Goal: Check status: Check status

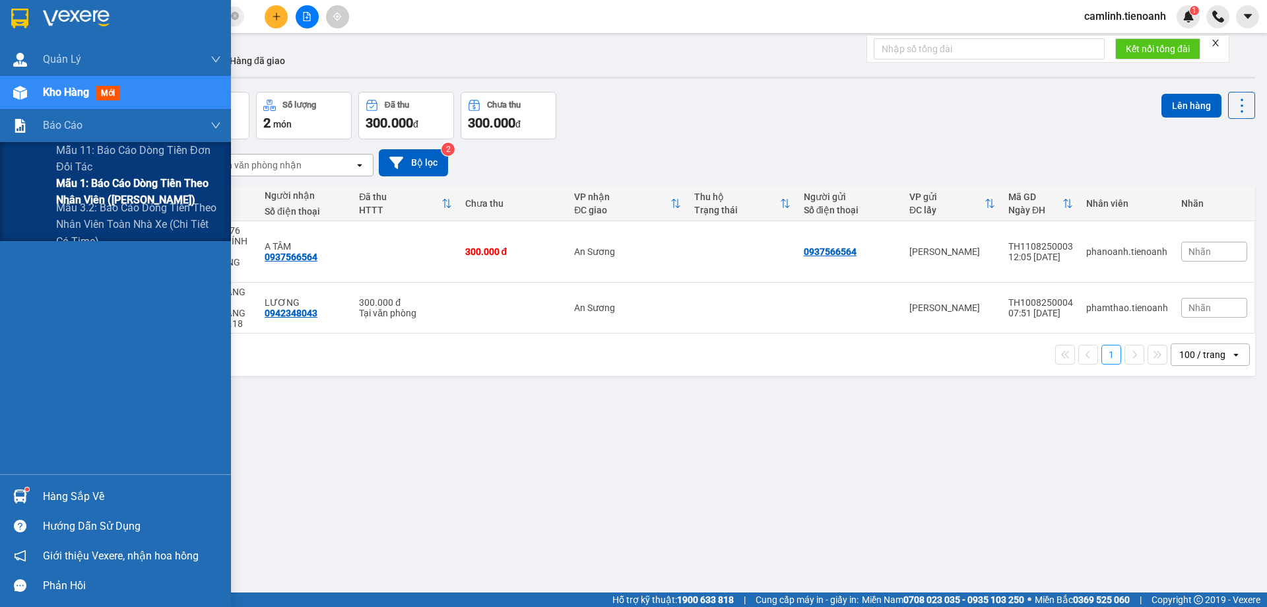
click at [72, 183] on span "Mẫu 1: Báo cáo dòng tiền theo nhân viên ([PERSON_NAME])" at bounding box center [138, 191] width 165 height 33
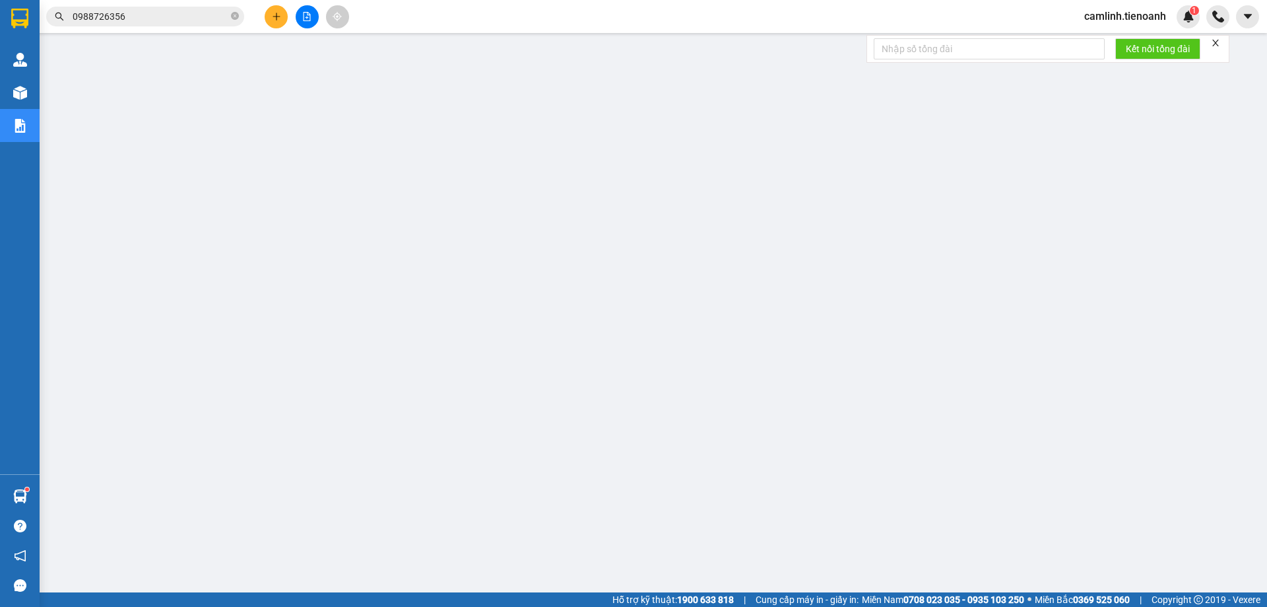
click at [215, 10] on input "0988726356" at bounding box center [151, 16] width 156 height 15
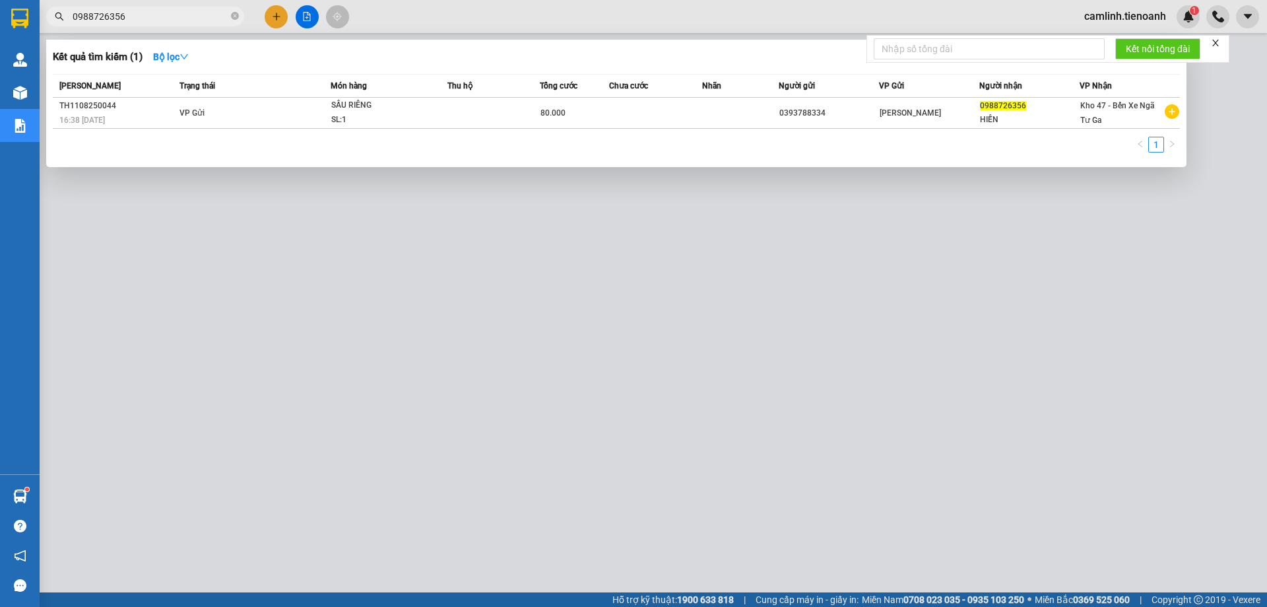
click at [213, 16] on input "0988726356" at bounding box center [151, 16] width 156 height 15
paste input "TH1108250018"
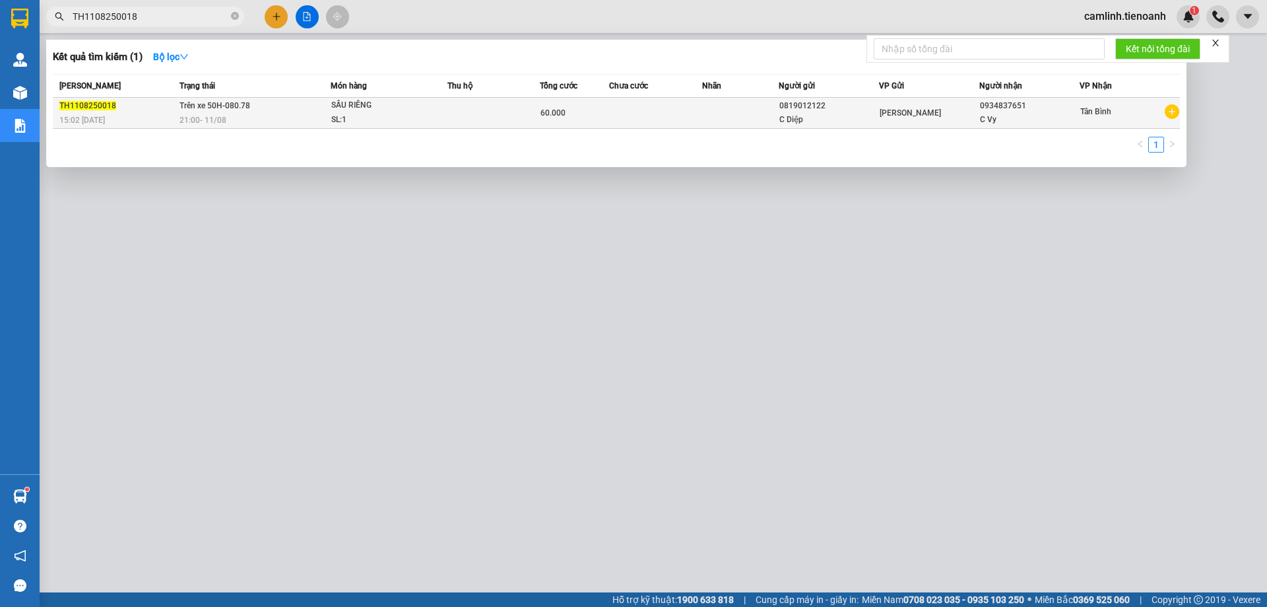
type input "TH1108250018"
click at [748, 120] on td at bounding box center [740, 113] width 77 height 31
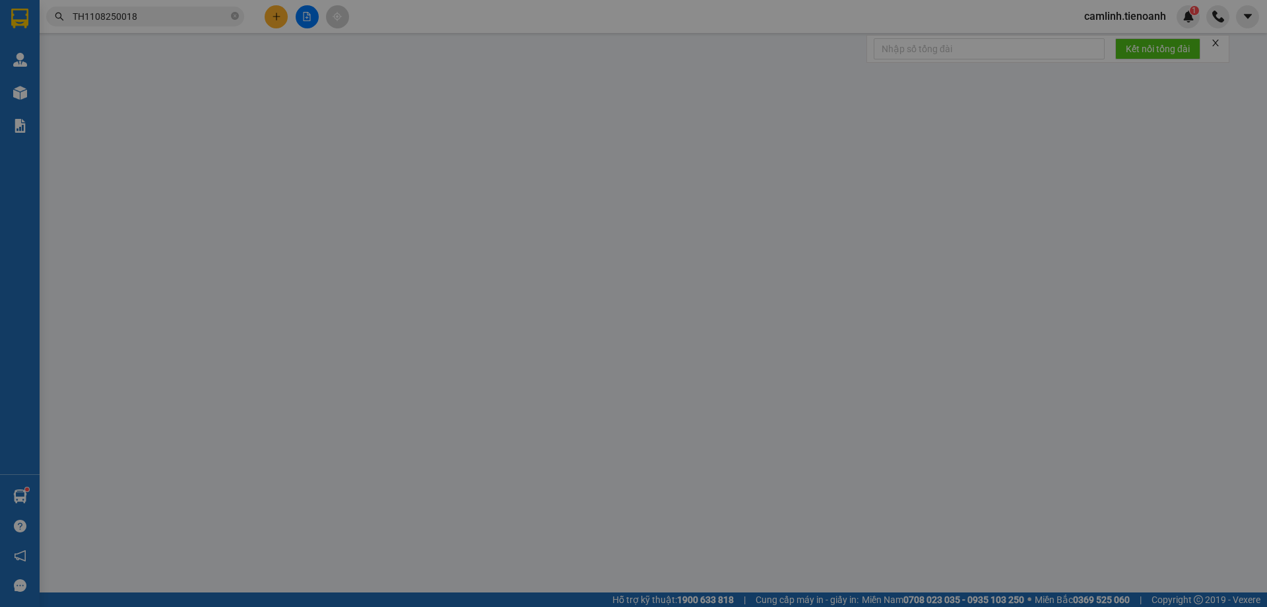
type input "0934837651"
type input "C Vy"
type input "0819012122"
type input "C Diệp"
type input "60.000"
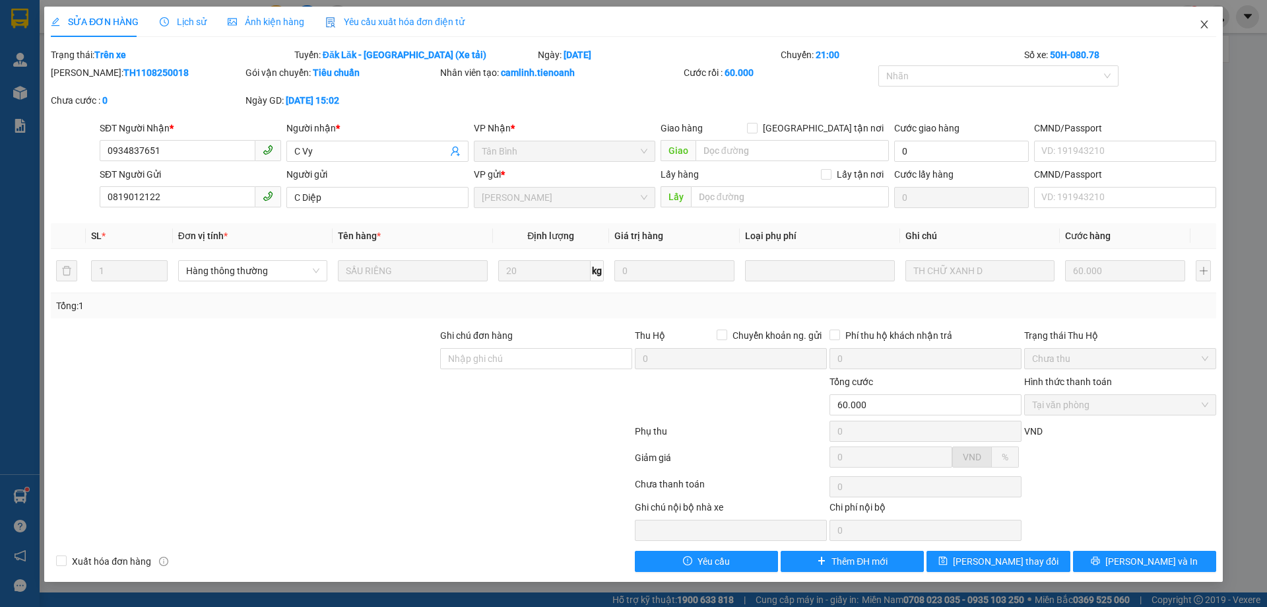
click at [1201, 24] on icon "close" at bounding box center [1204, 24] width 11 height 11
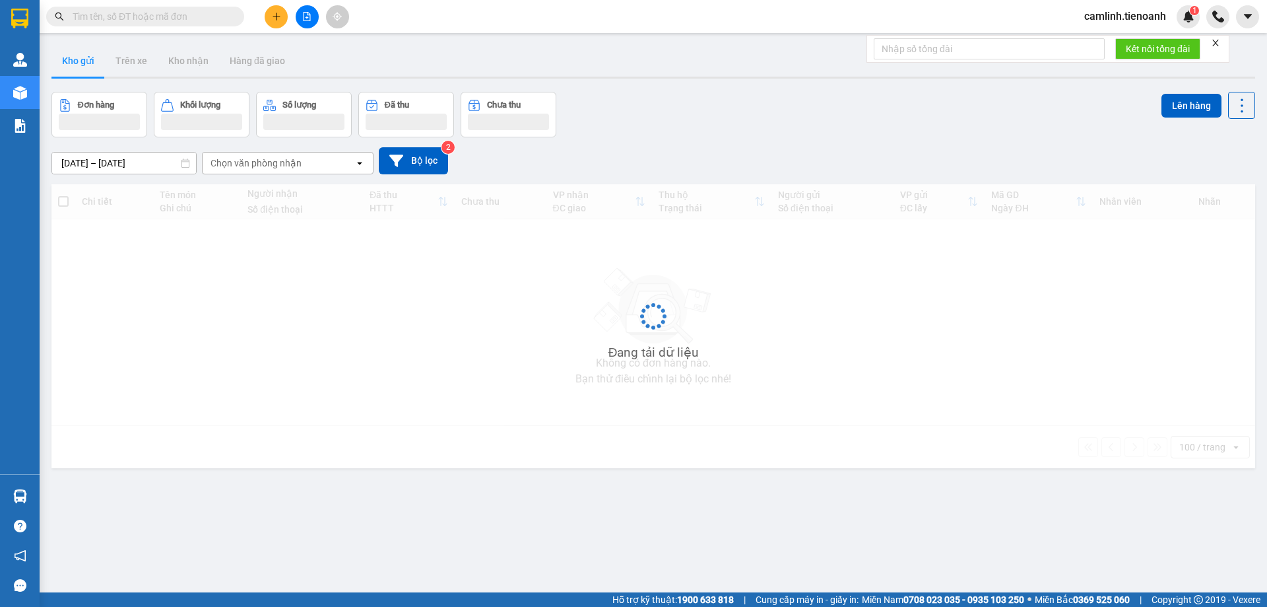
click at [189, 16] on input "text" at bounding box center [151, 16] width 156 height 15
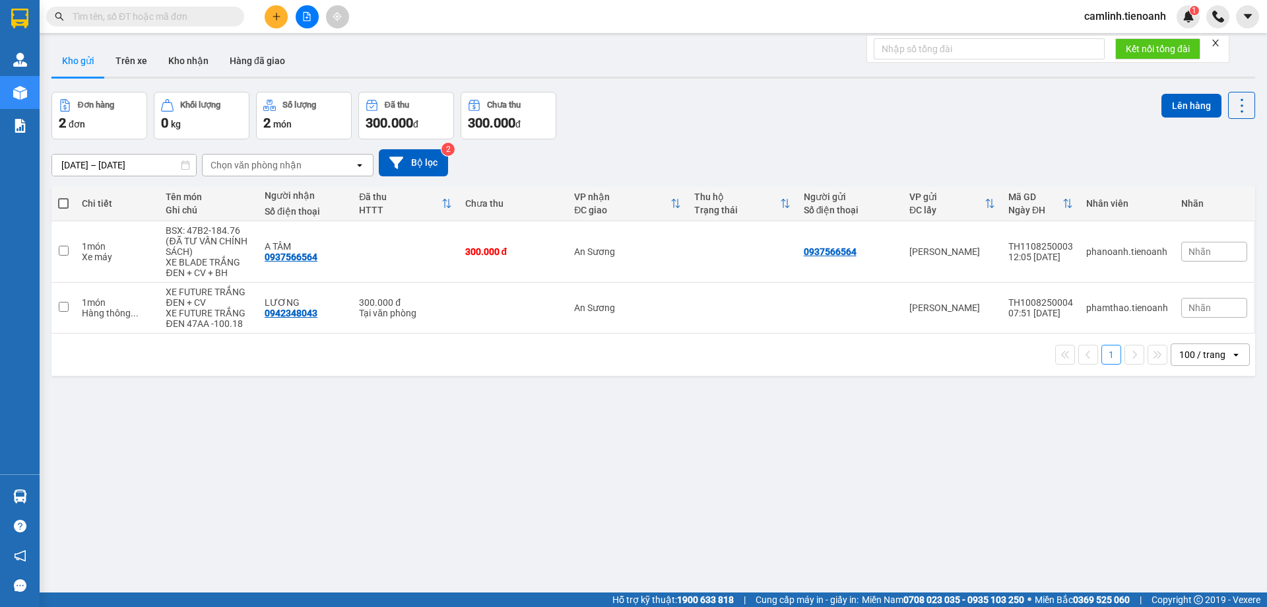
paste input "TH1108250025"
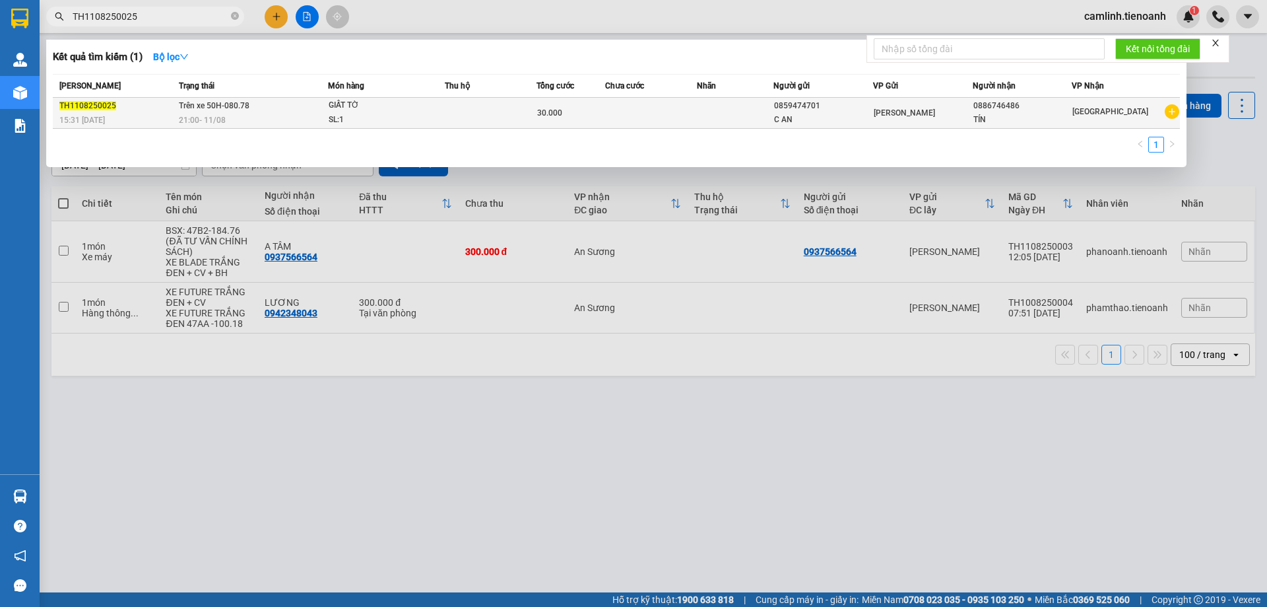
type input "TH1108250025"
click at [420, 115] on div "SL: 1" at bounding box center [378, 120] width 99 height 15
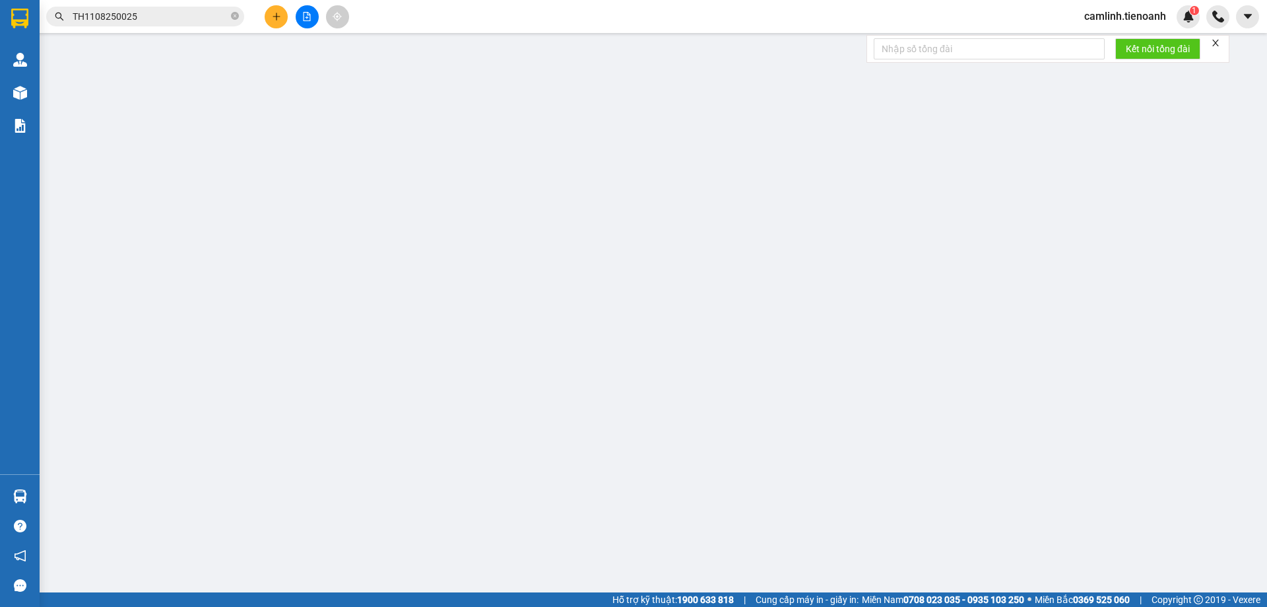
type input "0886746486"
type input "TÍN"
type input "0859474701"
type input "C AN"
type input "30.000"
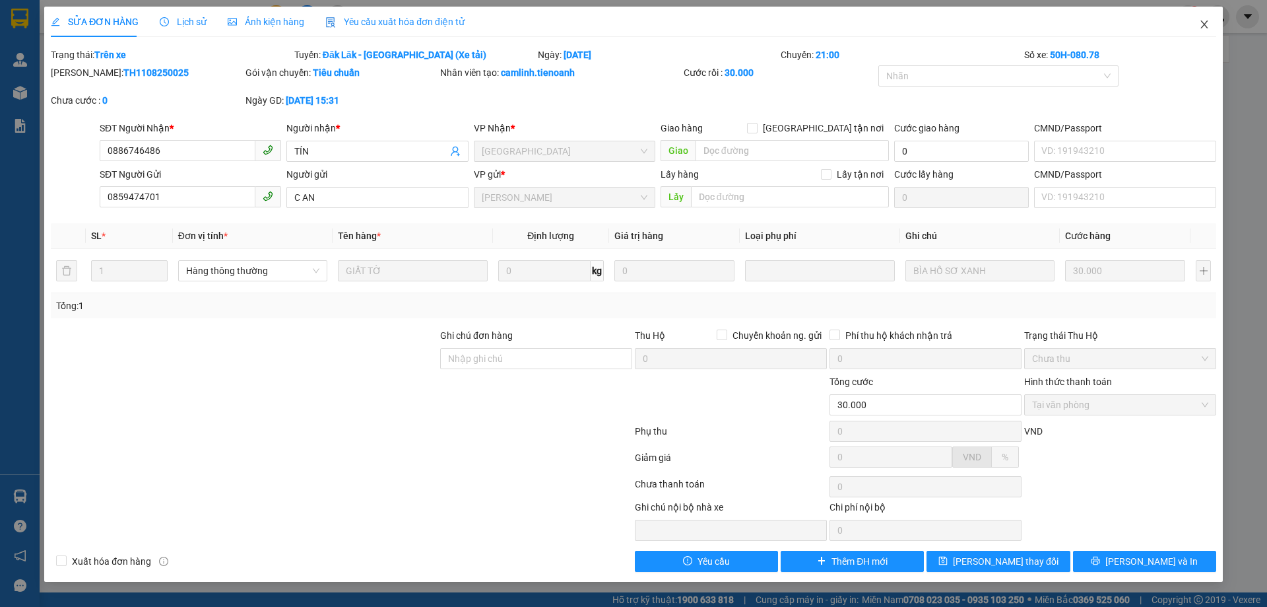
click at [1203, 15] on span "Close" at bounding box center [1204, 25] width 37 height 37
